Goal: Task Accomplishment & Management: Manage account settings

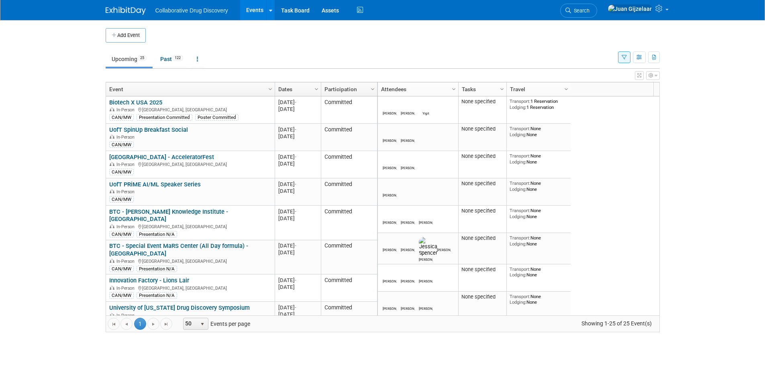
click at [624, 58] on icon "button" at bounding box center [624, 57] width 5 height 5
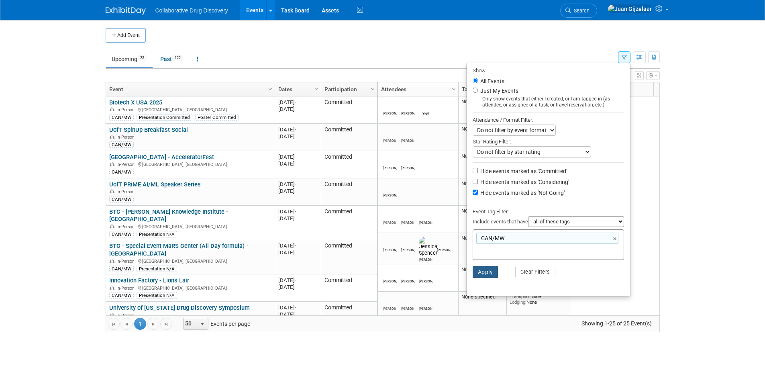
click at [489, 271] on button "Apply" at bounding box center [486, 272] width 26 height 12
